Goal: Task Accomplishment & Management: Manage account settings

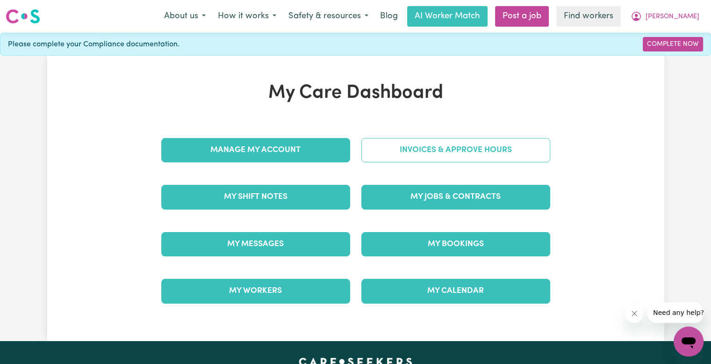
click at [380, 160] on link "Invoices & Approve Hours" at bounding box center [455, 150] width 189 height 24
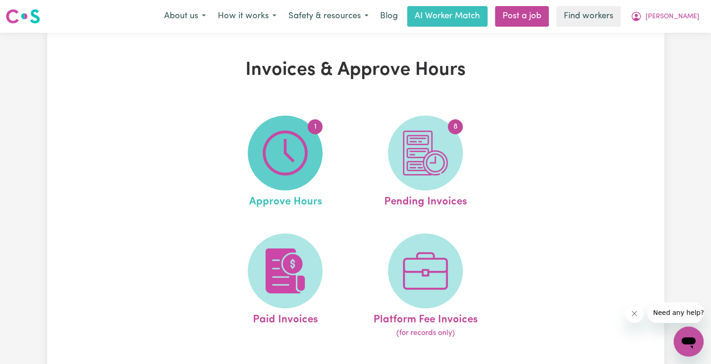
click at [306, 153] on img at bounding box center [285, 152] width 45 height 45
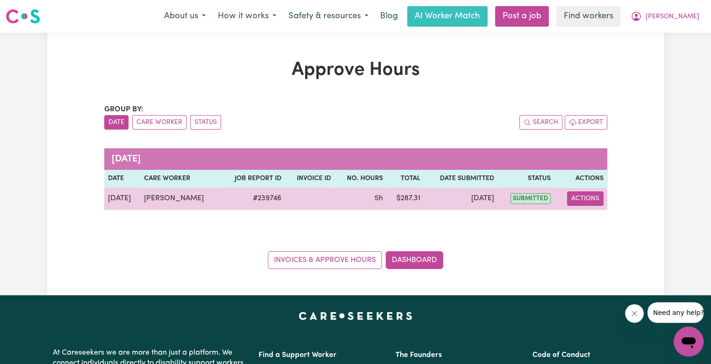
click at [595, 202] on button "Actions" at bounding box center [585, 198] width 36 height 14
click at [600, 223] on link "View Job Report" at bounding box center [608, 219] width 80 height 19
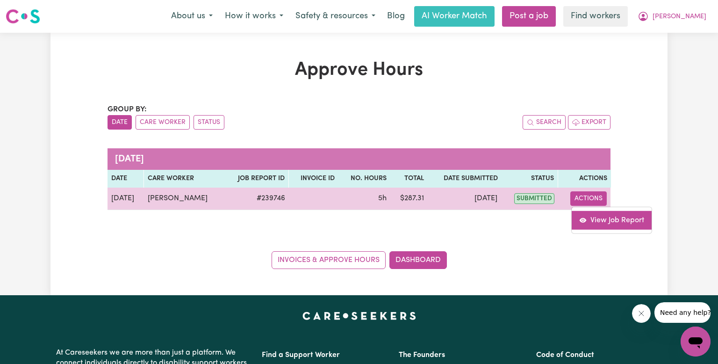
select select "pm"
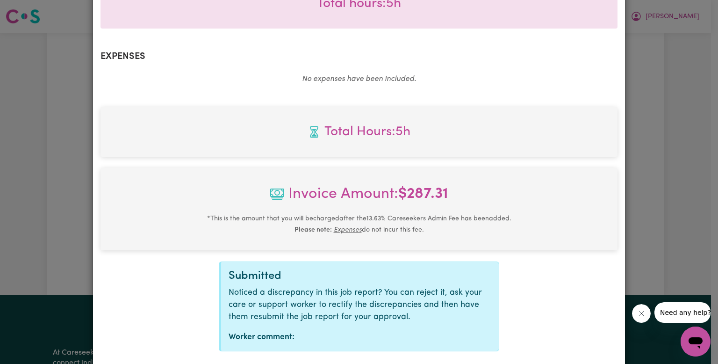
scroll to position [357, 0]
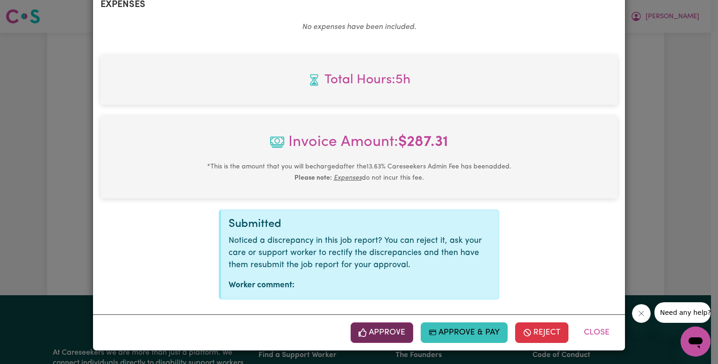
click at [370, 331] on button "Approve" at bounding box center [382, 332] width 63 height 21
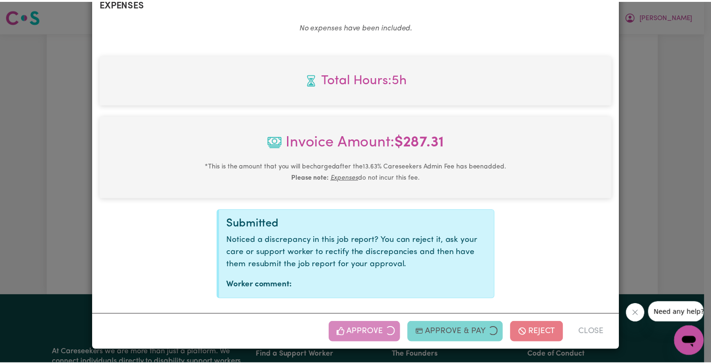
scroll to position [206, 0]
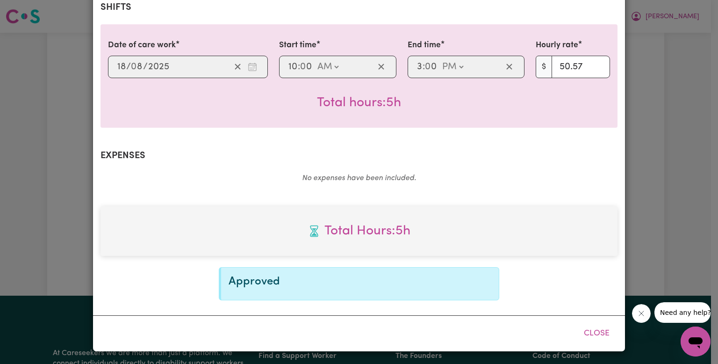
drag, startPoint x: 587, startPoint y: 330, endPoint x: 511, endPoint y: 226, distance: 129.4
click at [587, 330] on button "Close" at bounding box center [597, 333] width 42 height 21
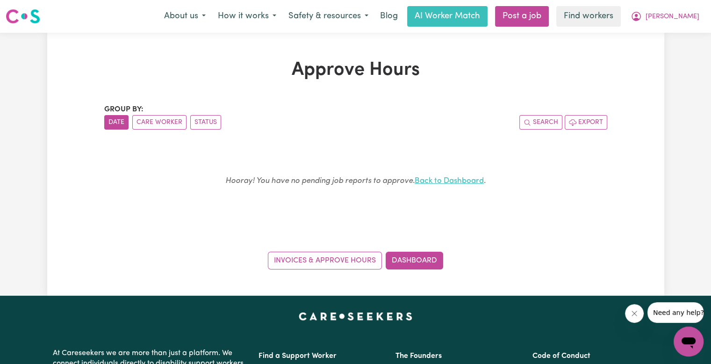
click at [449, 179] on link "Back to Dashboard" at bounding box center [449, 181] width 69 height 8
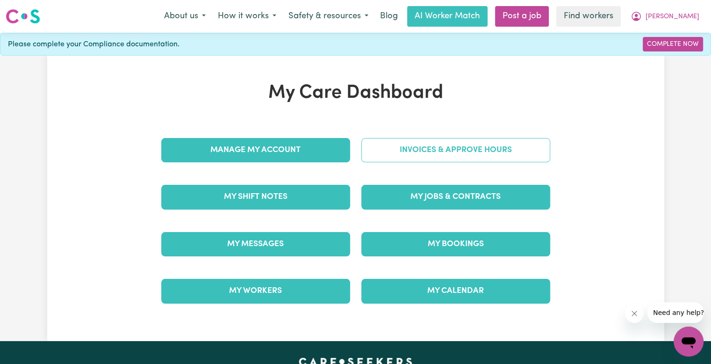
click at [439, 157] on link "Invoices & Approve Hours" at bounding box center [455, 150] width 189 height 24
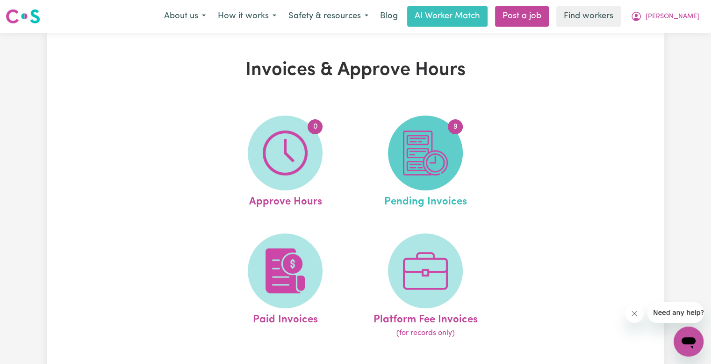
click at [429, 173] on img at bounding box center [425, 152] width 45 height 45
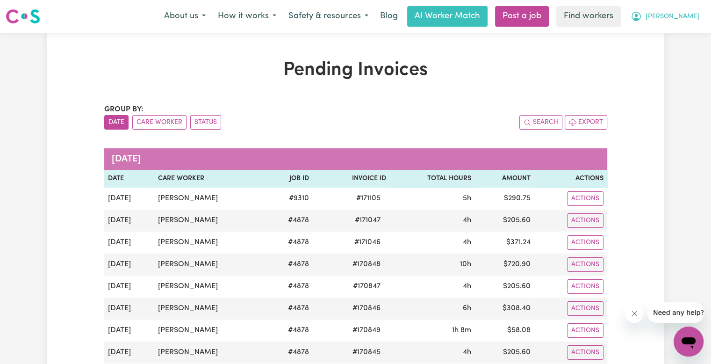
click at [686, 23] on button "[PERSON_NAME]" at bounding box center [665, 17] width 81 height 20
click at [677, 51] on link "Logout" at bounding box center [668, 54] width 74 height 18
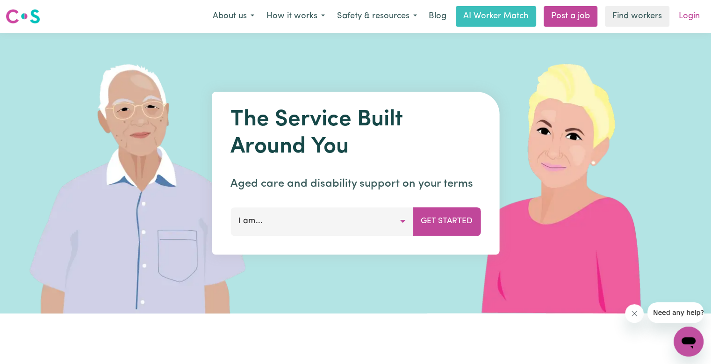
click at [690, 18] on link "Login" at bounding box center [689, 16] width 32 height 21
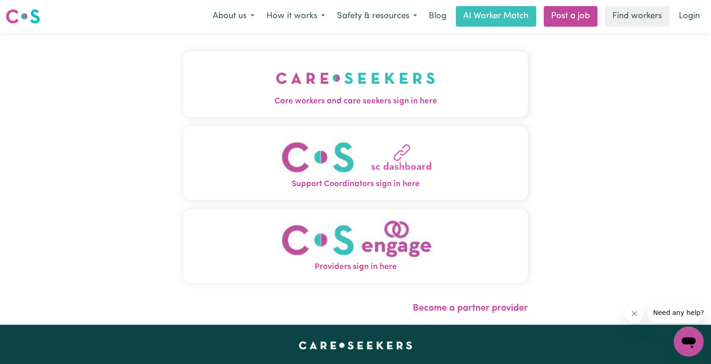
click at [276, 68] on img "Care workers and care seekers sign in here" at bounding box center [355, 78] width 159 height 35
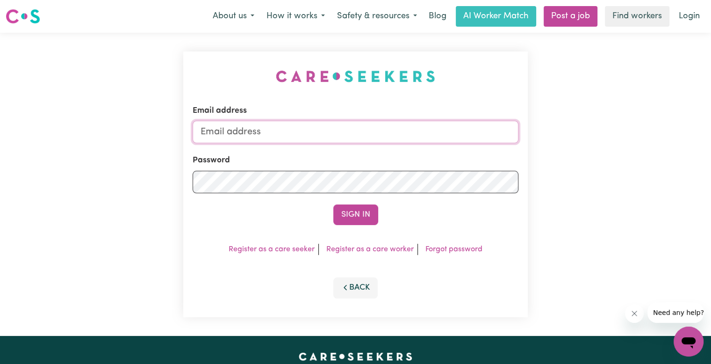
click at [278, 130] on input "Email address" at bounding box center [356, 132] width 326 height 22
type input "[EMAIL_ADDRESS][DOMAIN_NAME]"
click at [333, 204] on button "Sign In" at bounding box center [355, 214] width 45 height 21
